Goal: Transaction & Acquisition: Purchase product/service

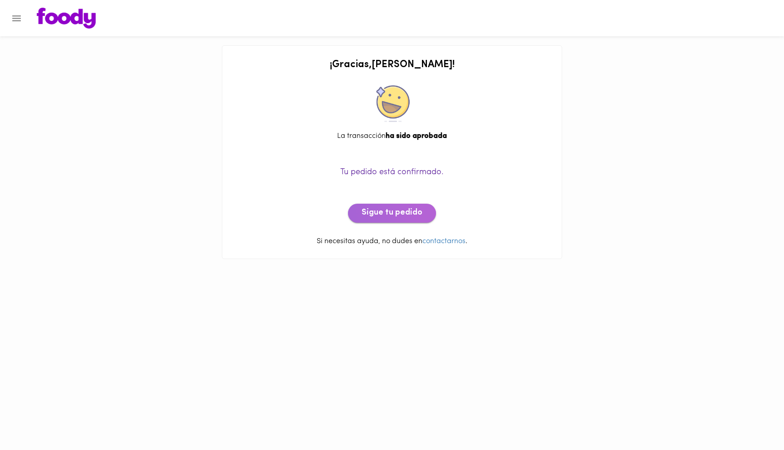
click at [413, 211] on span "Sigue tu pedido" at bounding box center [392, 213] width 61 height 10
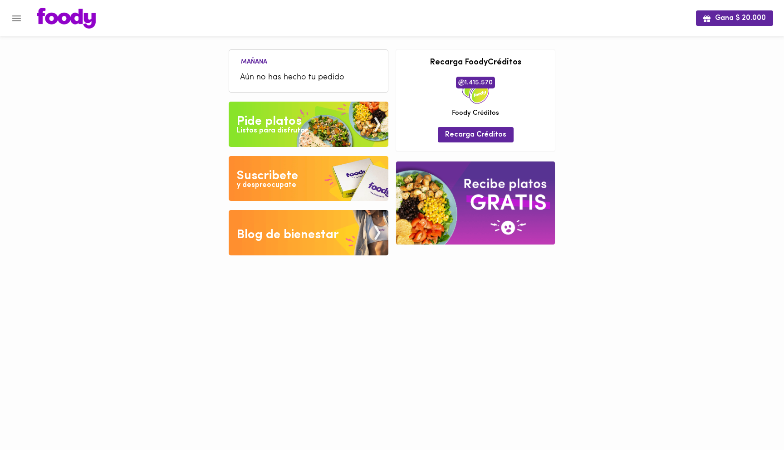
click at [258, 129] on div "Listos para disfrutar" at bounding box center [272, 131] width 71 height 10
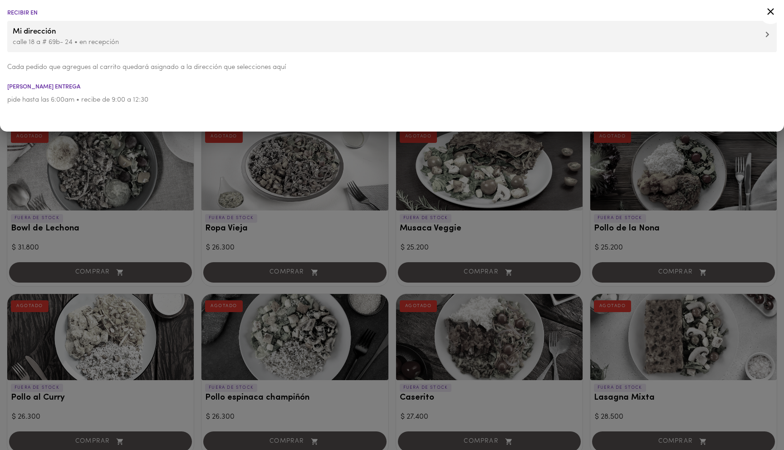
click at [342, 239] on div at bounding box center [392, 225] width 784 height 450
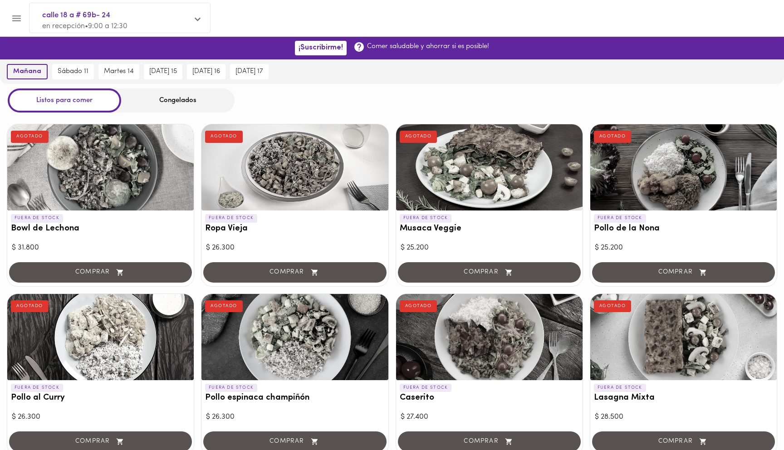
click at [40, 67] on button "mañana" at bounding box center [27, 71] width 41 height 15
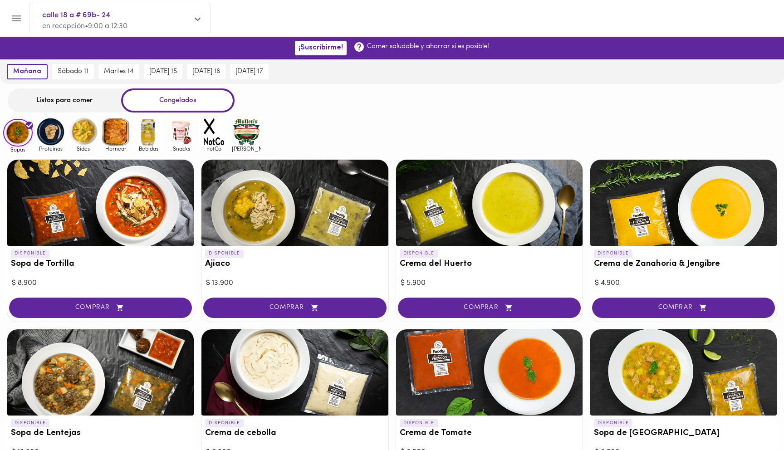
click at [67, 100] on div "Listos para comer" at bounding box center [64, 100] width 113 height 24
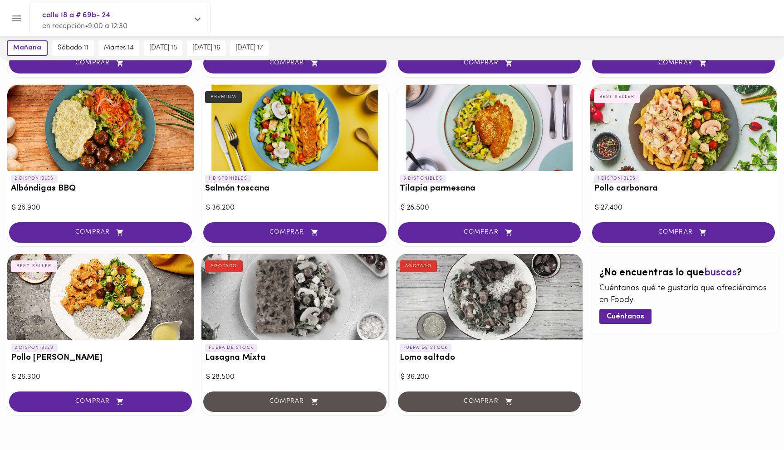
scroll to position [380, 0]
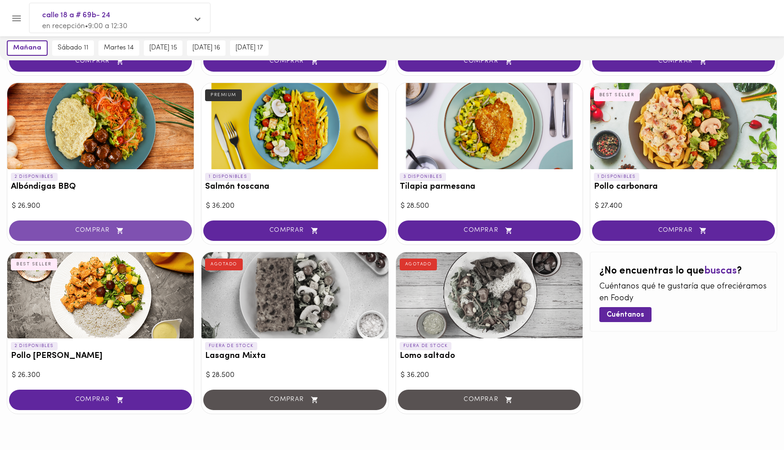
click at [121, 227] on icon "button" at bounding box center [119, 231] width 11 height 8
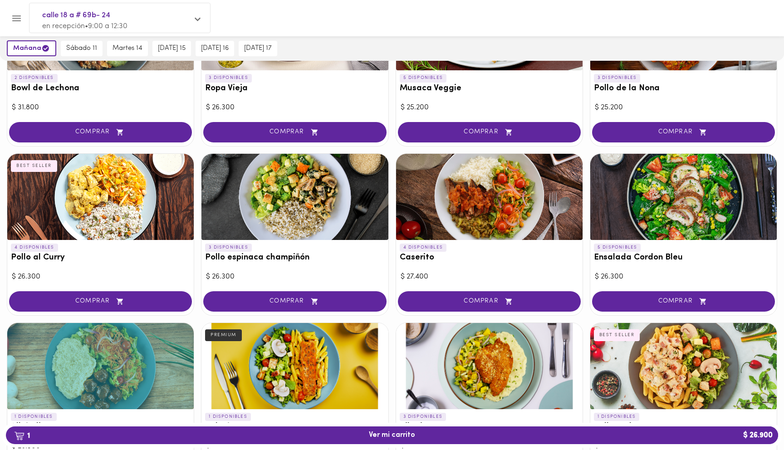
scroll to position [133, 0]
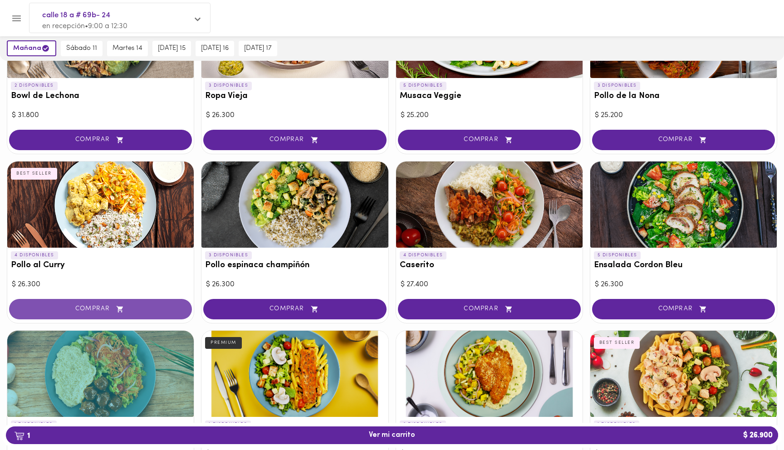
click at [149, 304] on button "COMPRAR" at bounding box center [100, 309] width 183 height 20
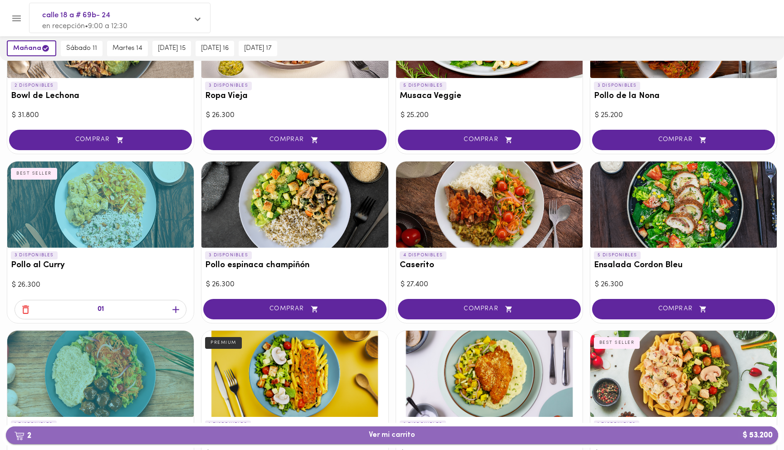
click at [411, 433] on span "2 Ver mi carrito $ 53.200" at bounding box center [392, 435] width 46 height 9
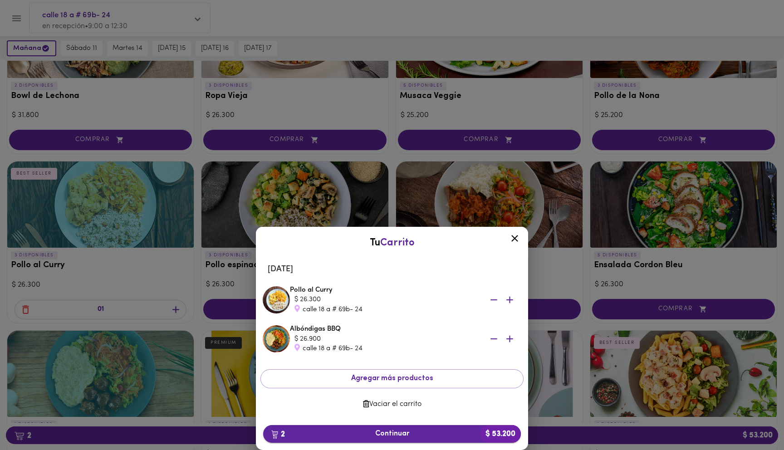
click at [383, 432] on span "2 Continuar $ 53.200" at bounding box center [391, 434] width 243 height 9
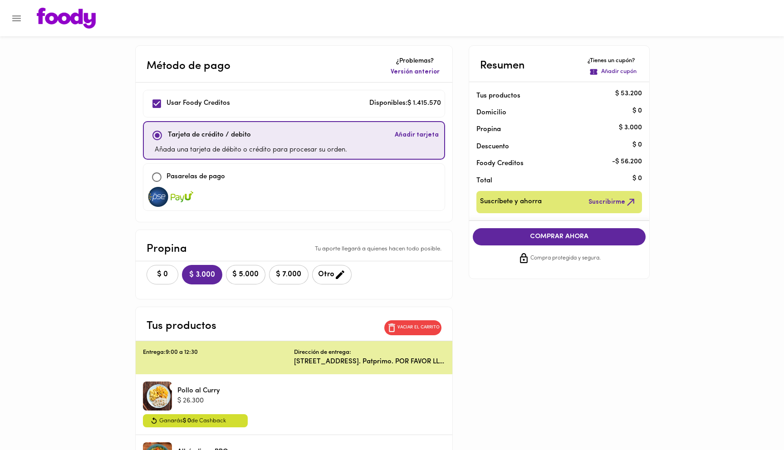
click at [153, 270] on span "$ 0" at bounding box center [162, 274] width 20 height 9
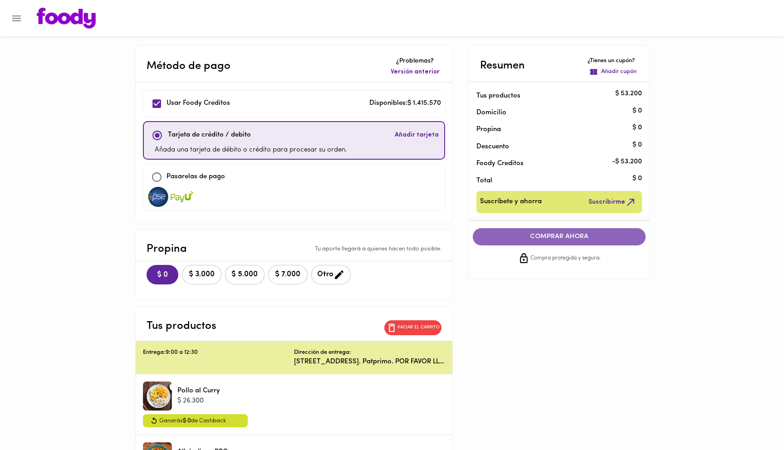
click at [555, 238] on span "COMPRAR AHORA" at bounding box center [559, 237] width 155 height 8
